Goal: Transaction & Acquisition: Purchase product/service

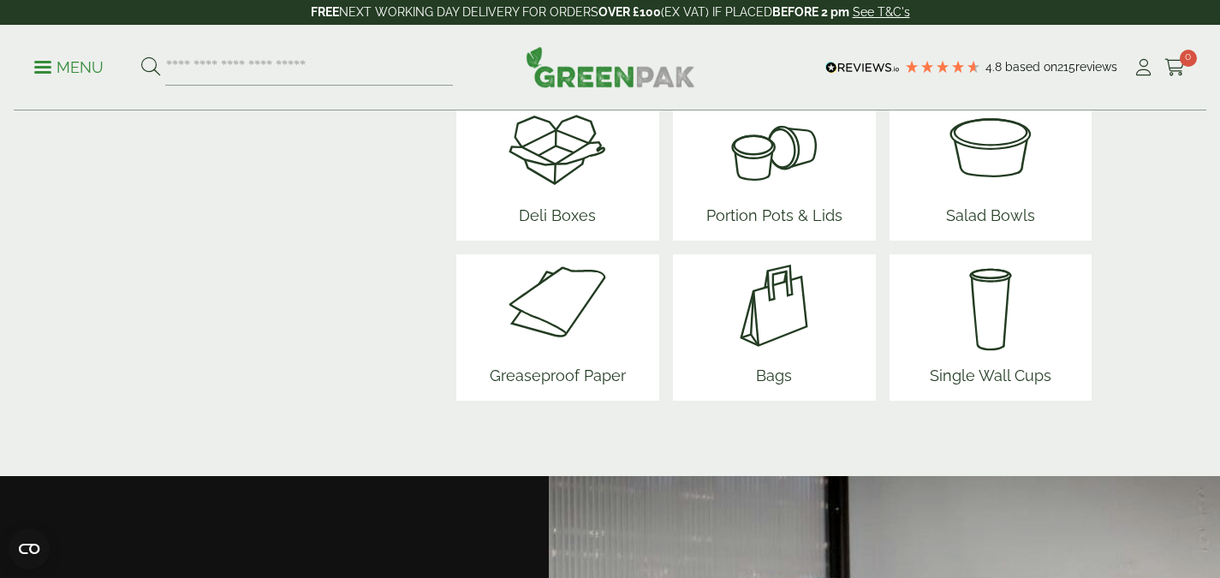
scroll to position [2405, 0]
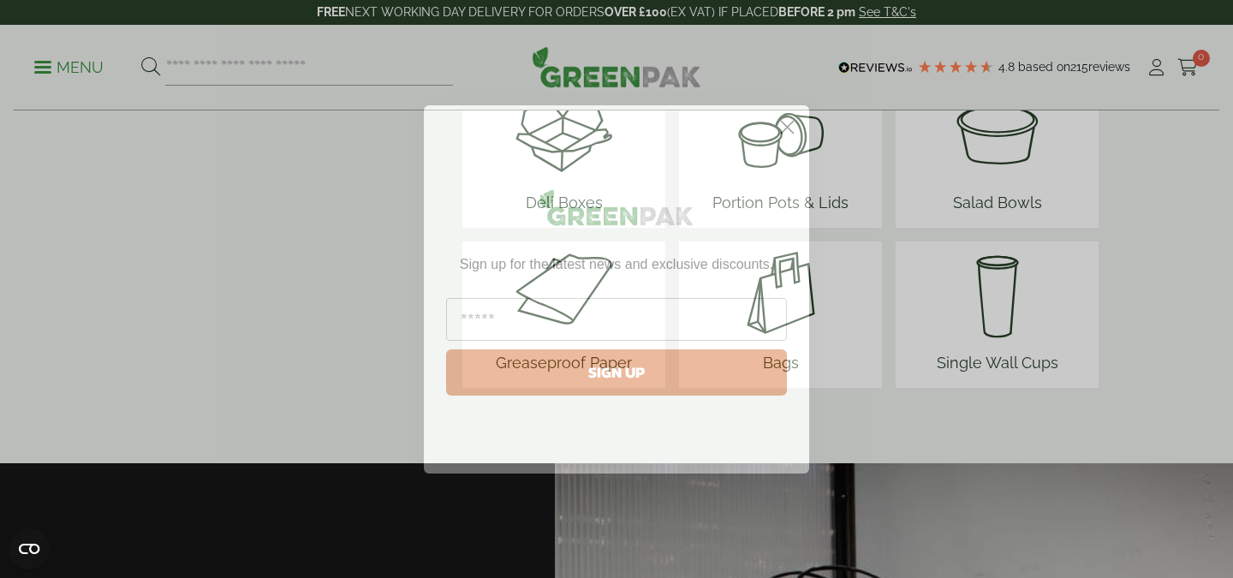
click at [798, 132] on circle "Close dialog" at bounding box center [787, 126] width 28 height 28
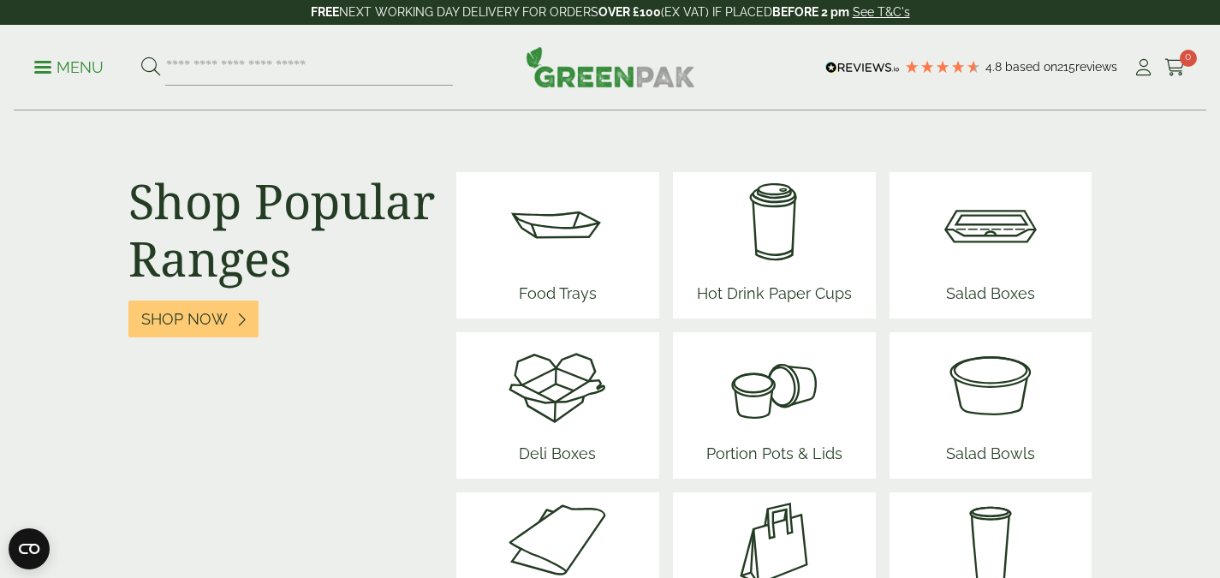
scroll to position [2153, 0]
click at [611, 253] on div "Food Trays" at bounding box center [557, 246] width 203 height 146
click at [572, 241] on img at bounding box center [557, 224] width 103 height 103
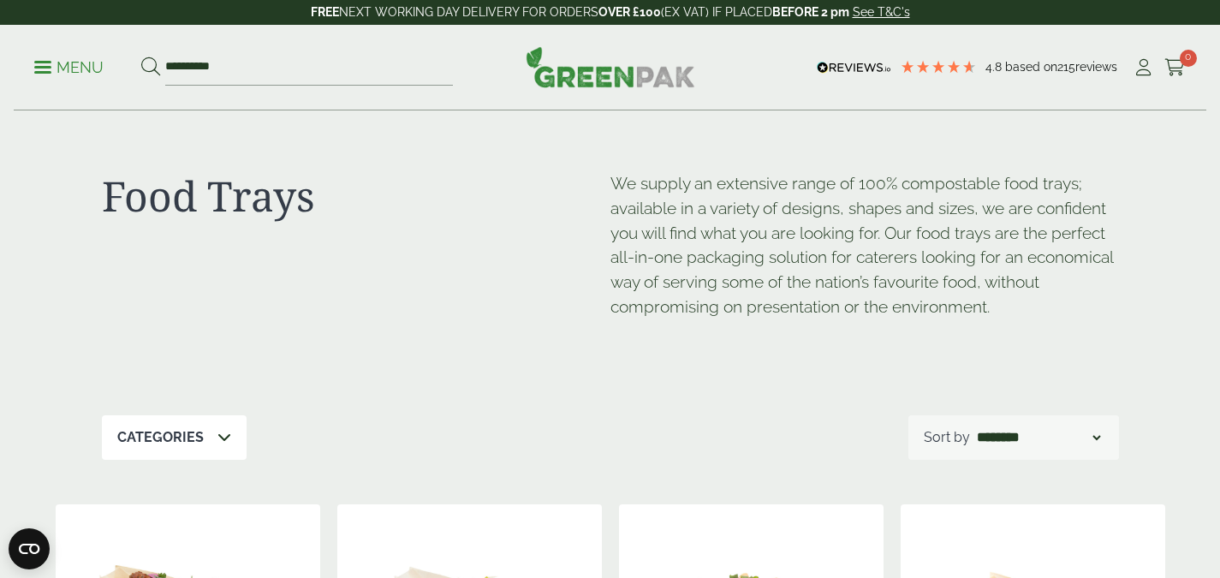
click at [44, 74] on p "Menu" at bounding box center [68, 67] width 69 height 21
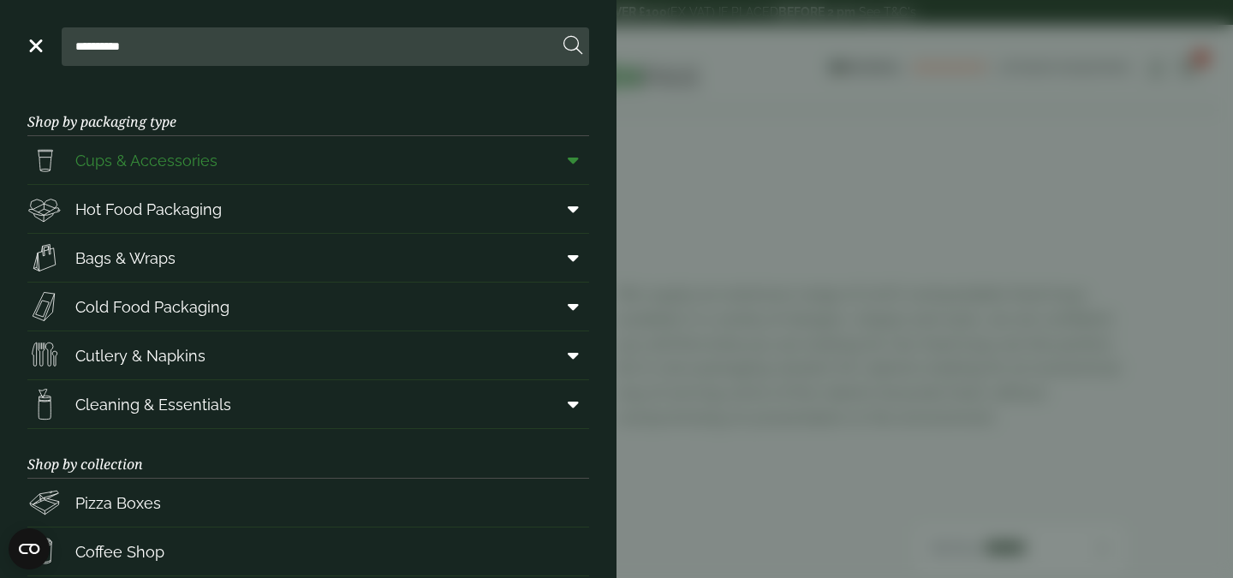
click at [568, 164] on icon at bounding box center [573, 160] width 11 height 17
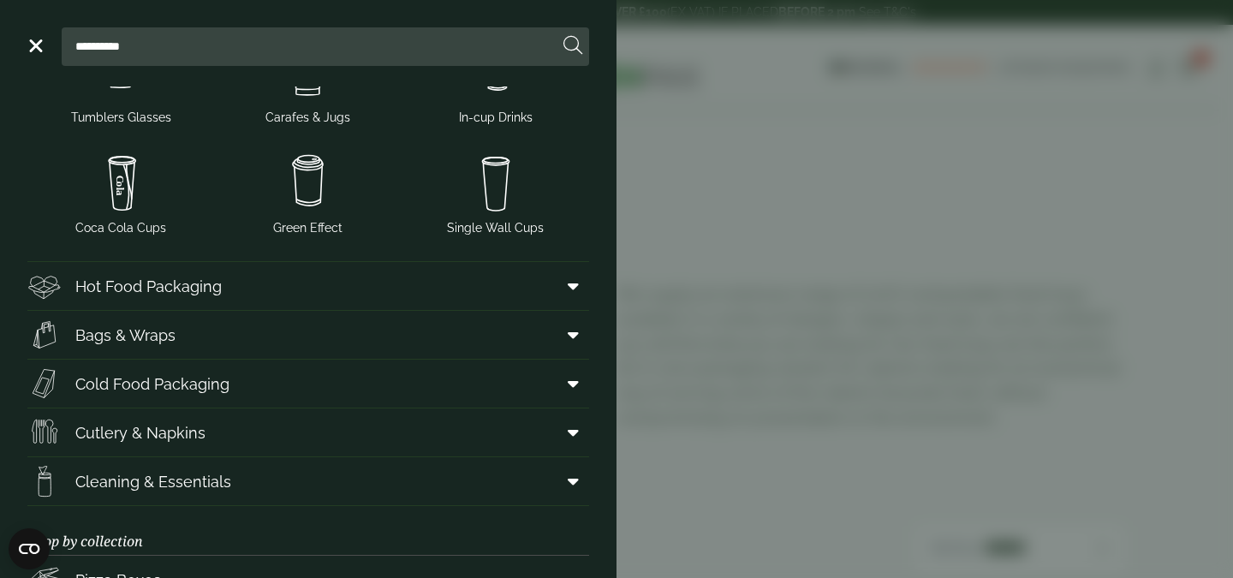
scroll to position [379, 0]
click at [568, 292] on icon at bounding box center [573, 285] width 11 height 17
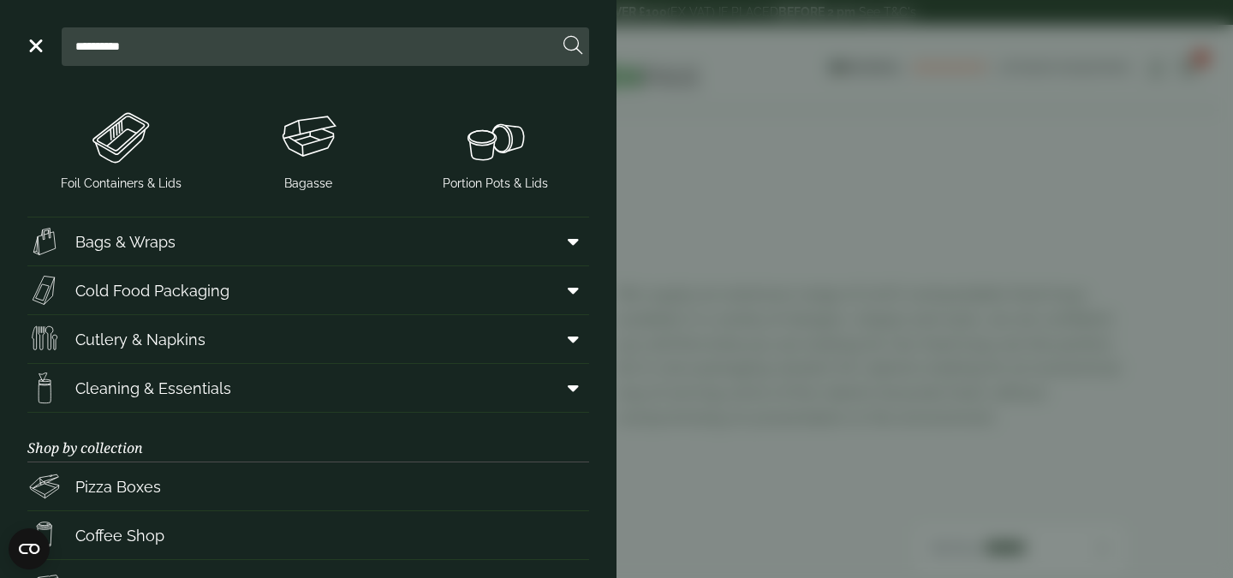
scroll to position [1039, 0]
click at [568, 332] on span at bounding box center [570, 338] width 39 height 33
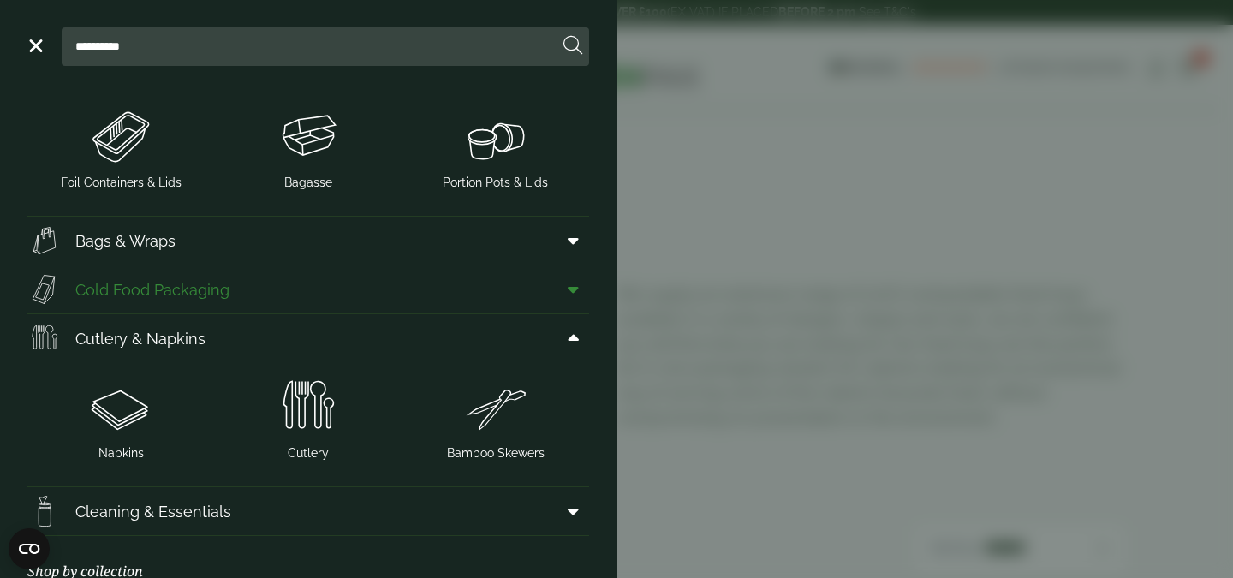
click at [566, 291] on span at bounding box center [570, 289] width 39 height 33
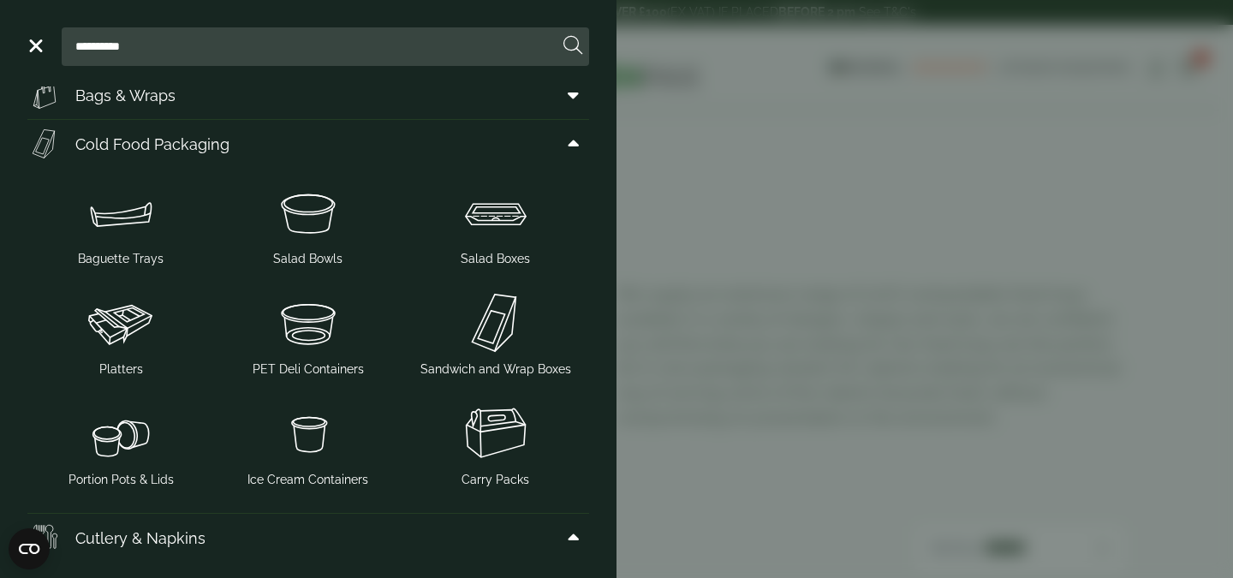
scroll to position [1182, 0]
click at [552, 104] on span at bounding box center [570, 96] width 39 height 33
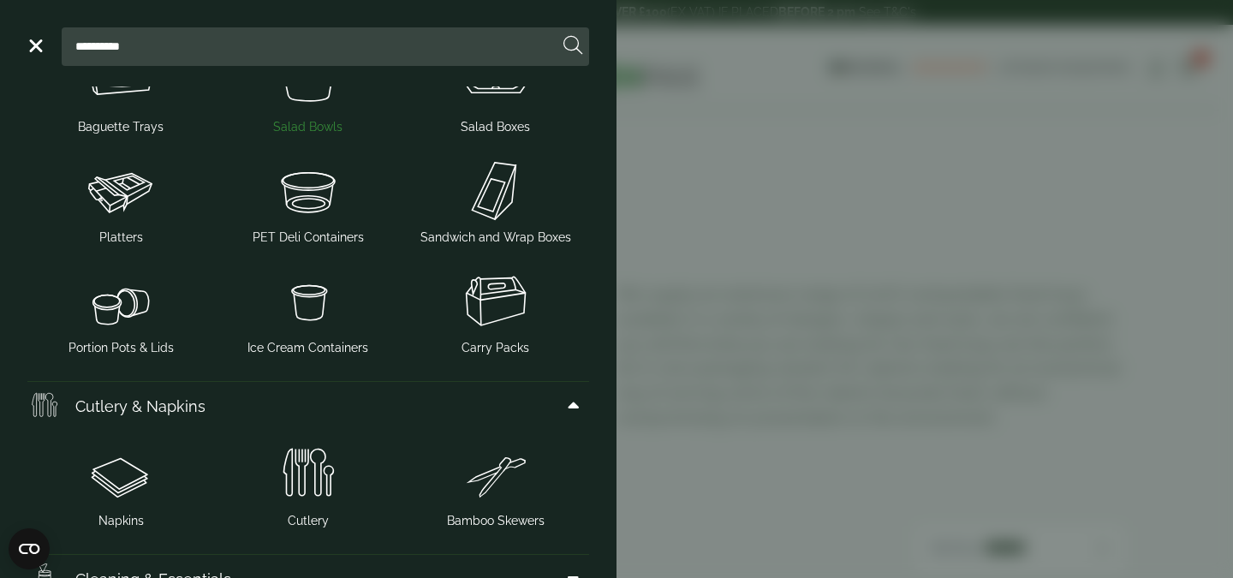
scroll to position [1519, 0]
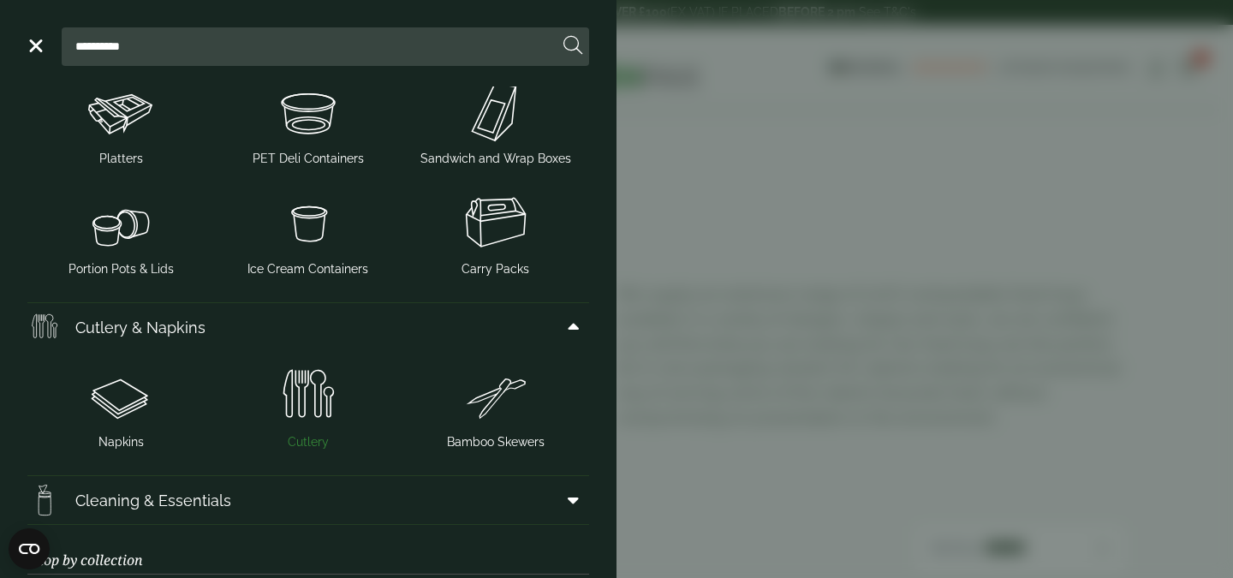
click at [336, 402] on img at bounding box center [309, 395] width 174 height 68
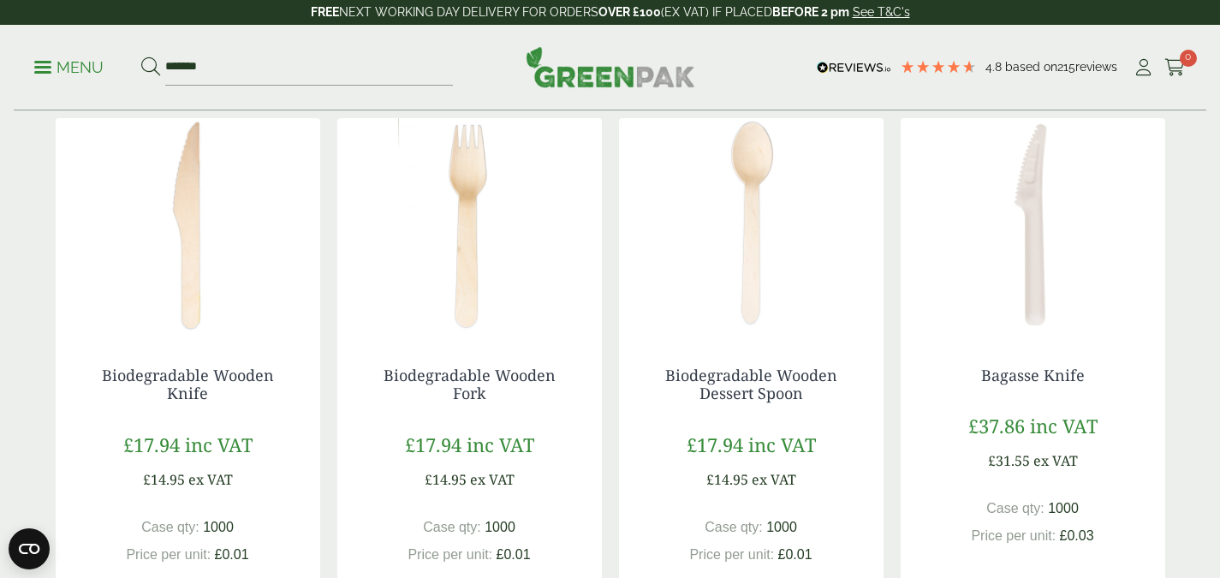
scroll to position [258, 0]
